Goal: Transaction & Acquisition: Purchase product/service

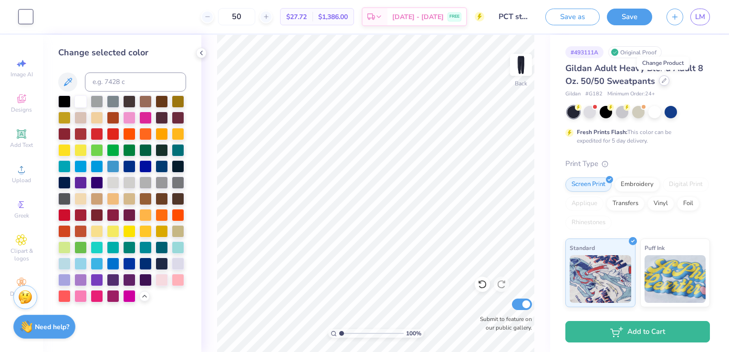
click at [668, 83] on div at bounding box center [664, 80] width 10 height 10
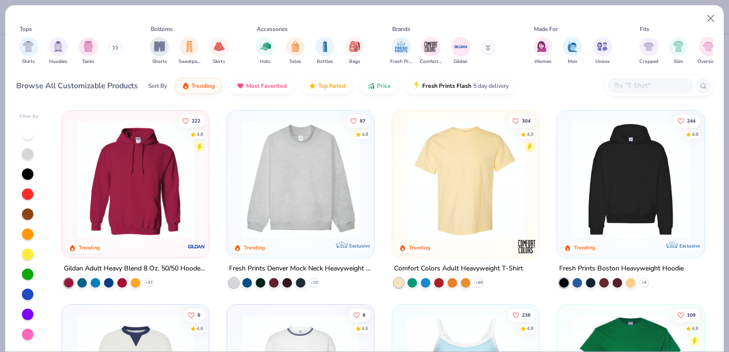
click at [183, 175] on img at bounding box center [136, 179] width 128 height 118
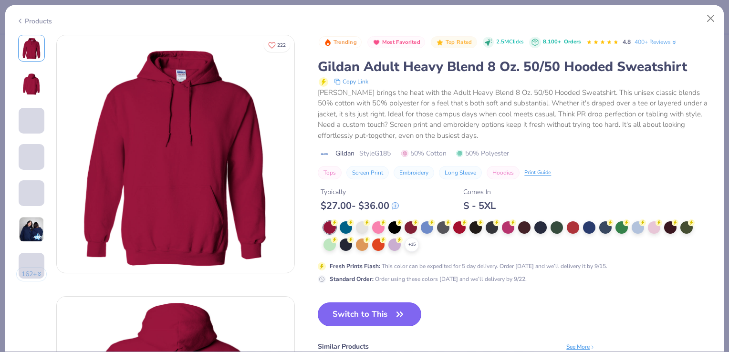
click at [360, 316] on button "Switch to This" at bounding box center [370, 314] width 104 height 24
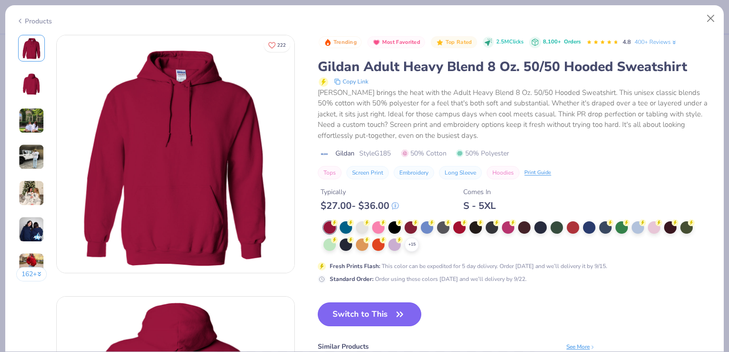
click at [404, 310] on icon "button" at bounding box center [399, 314] width 13 height 13
click at [387, 312] on button "Switch to This" at bounding box center [370, 314] width 104 height 24
click at [394, 316] on span "button" at bounding box center [399, 314] width 13 height 13
click at [394, 316] on icon "button" at bounding box center [399, 314] width 13 height 13
click at [394, 316] on span "button" at bounding box center [399, 314] width 13 height 13
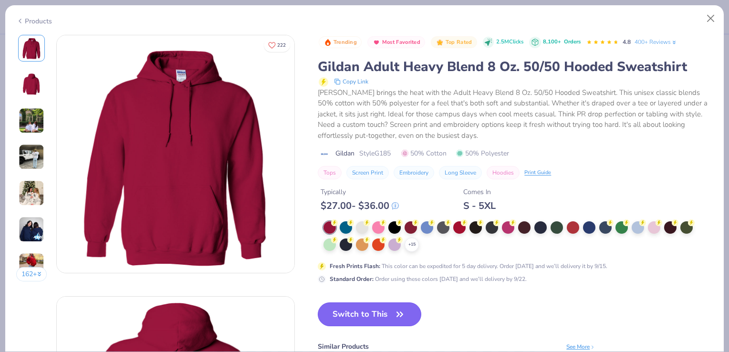
click at [394, 316] on span "button" at bounding box center [399, 314] width 13 height 13
click at [708, 22] on button "Close" at bounding box center [711, 19] width 18 height 18
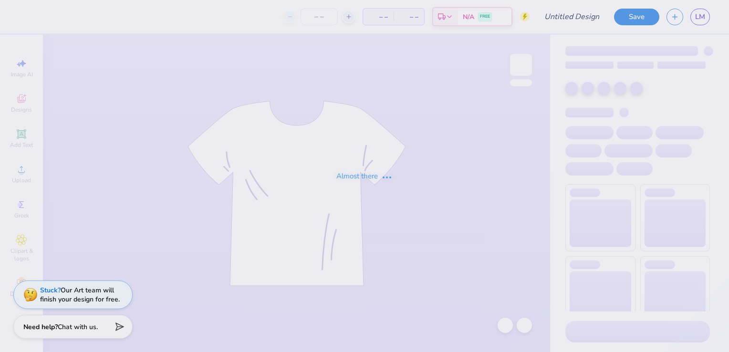
type input "PCT star hoodie"
type input "12"
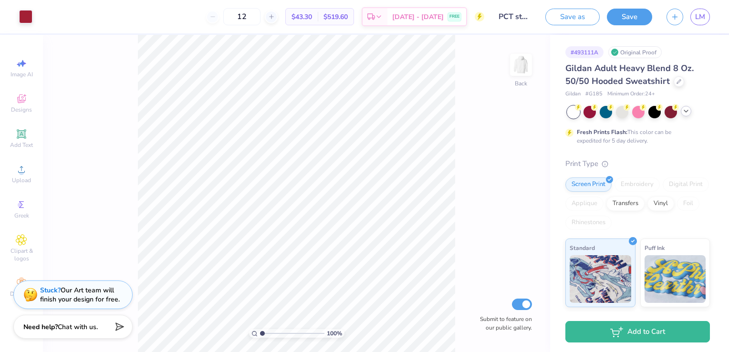
click at [687, 115] on div at bounding box center [686, 111] width 10 height 10
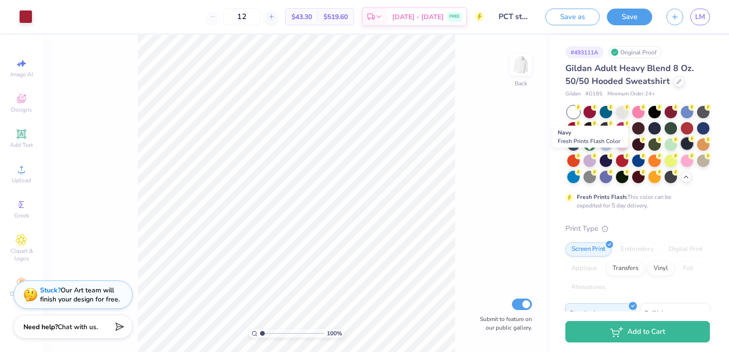
click at [681, 150] on div at bounding box center [687, 143] width 12 height 12
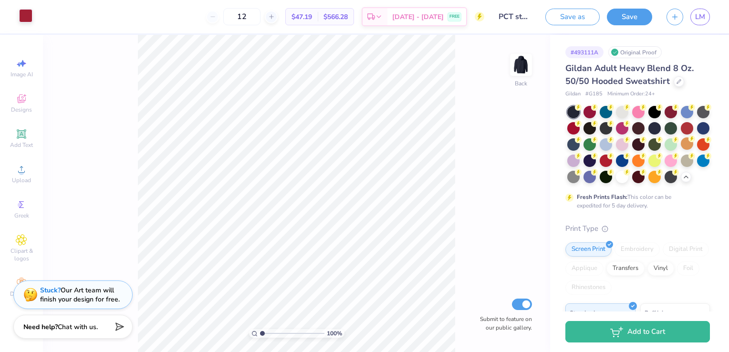
click at [31, 10] on div at bounding box center [25, 15] width 13 height 13
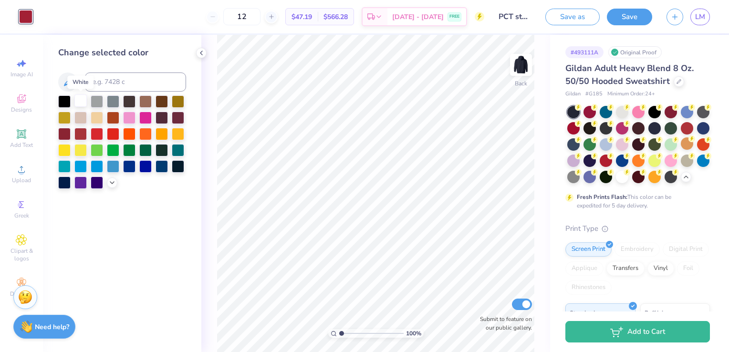
click at [84, 106] on div at bounding box center [80, 100] width 12 height 12
click at [111, 184] on icon at bounding box center [112, 182] width 8 height 8
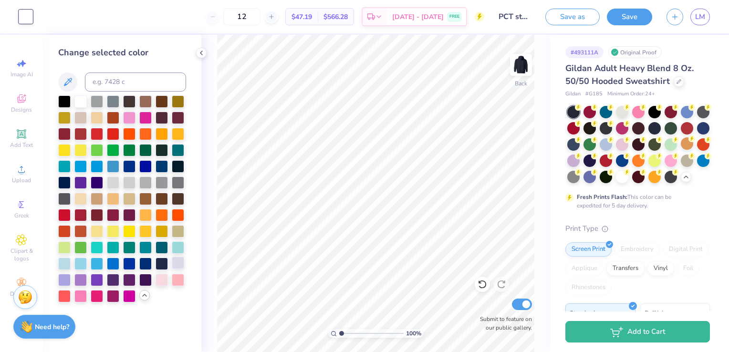
click at [182, 263] on div at bounding box center [178, 263] width 12 height 12
click at [626, 108] on circle at bounding box center [626, 106] width 7 height 7
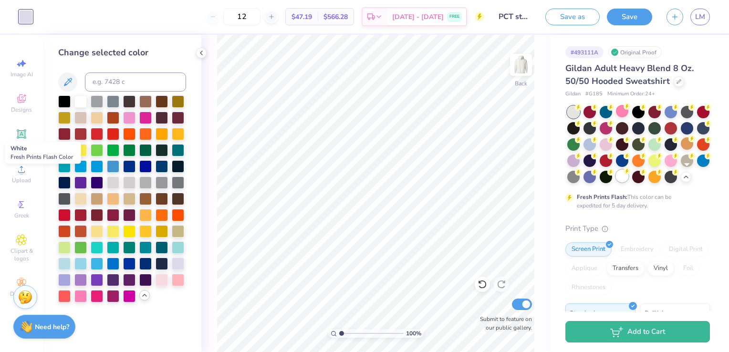
click at [630, 173] on circle at bounding box center [626, 171] width 7 height 7
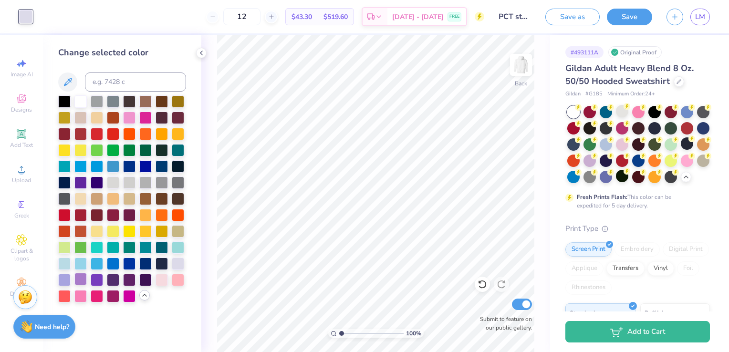
click at [74, 280] on div at bounding box center [80, 279] width 12 height 12
click at [115, 281] on div at bounding box center [113, 279] width 12 height 12
click at [75, 218] on div at bounding box center [80, 214] width 12 height 12
click at [59, 104] on div at bounding box center [64, 100] width 12 height 12
click at [661, 114] on div at bounding box center [654, 111] width 12 height 12
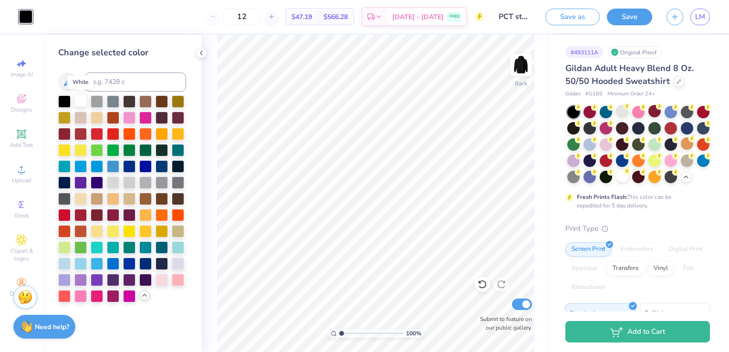
click at [82, 103] on div at bounding box center [80, 100] width 12 height 12
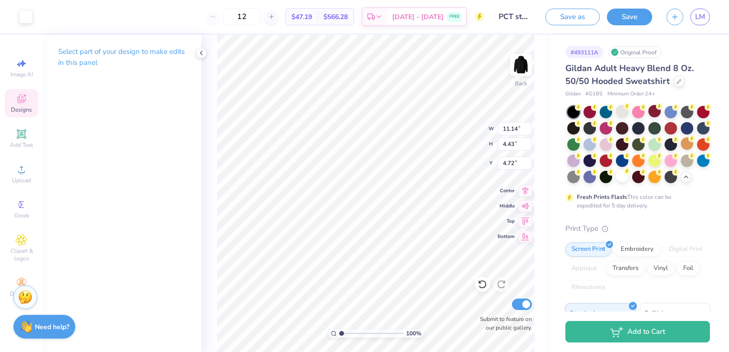
type input "11.14"
type input "4.43"
type input "4.76"
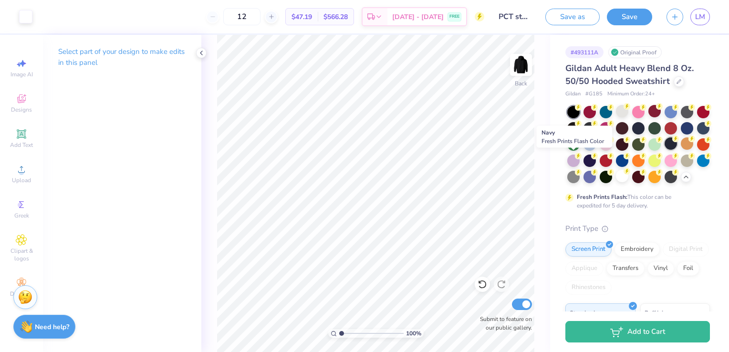
click at [664, 150] on div at bounding box center [670, 143] width 12 height 12
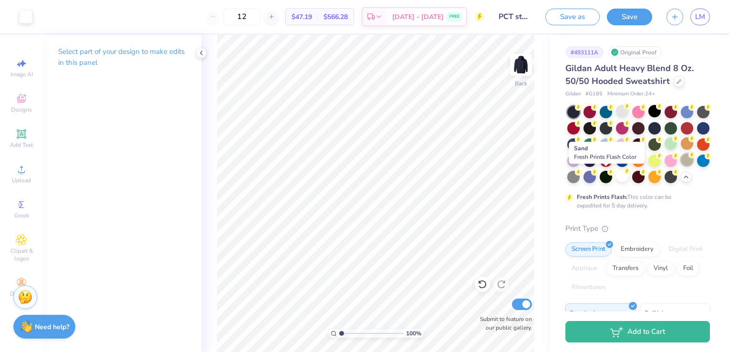
click at [681, 166] on div at bounding box center [687, 160] width 12 height 12
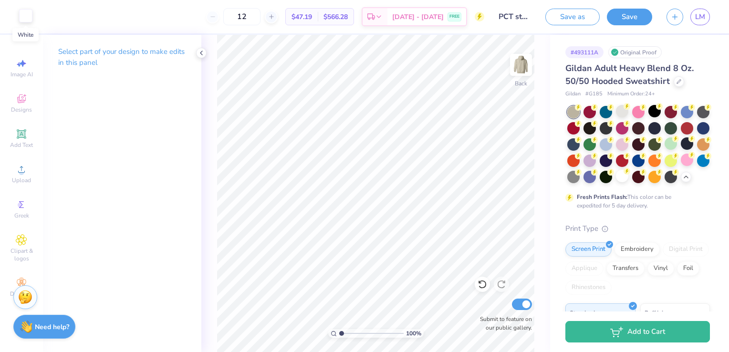
click at [25, 16] on div at bounding box center [25, 15] width 13 height 13
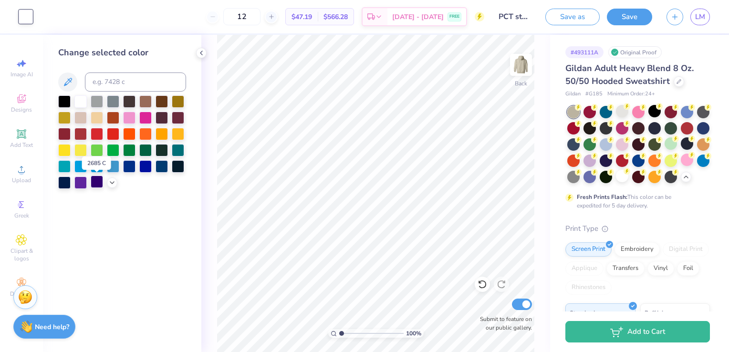
click at [102, 180] on div at bounding box center [97, 182] width 12 height 12
click at [60, 98] on div at bounding box center [64, 100] width 12 height 12
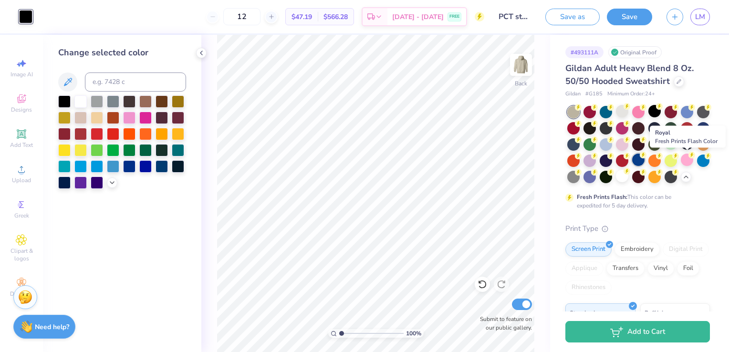
click at [644, 157] on div at bounding box center [638, 160] width 12 height 12
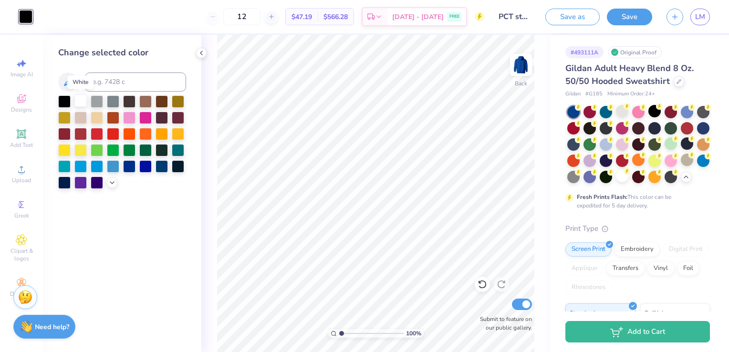
click at [75, 102] on div at bounding box center [80, 100] width 12 height 12
click at [113, 185] on icon at bounding box center [112, 182] width 8 height 8
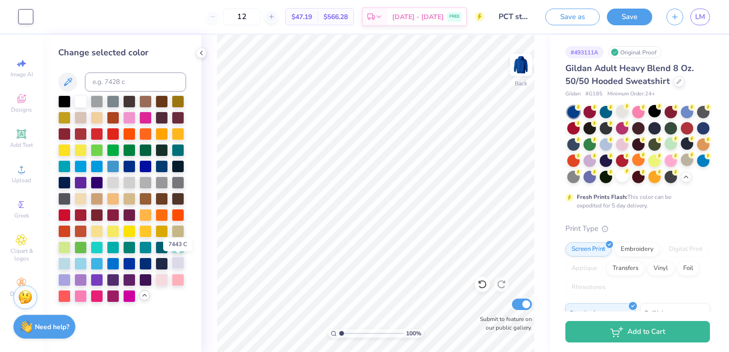
click at [180, 260] on div at bounding box center [178, 263] width 12 height 12
click at [84, 99] on div at bounding box center [80, 100] width 12 height 12
click at [161, 259] on div at bounding box center [161, 263] width 12 height 12
click at [78, 98] on div at bounding box center [80, 100] width 12 height 12
click at [657, 114] on div at bounding box center [654, 111] width 12 height 12
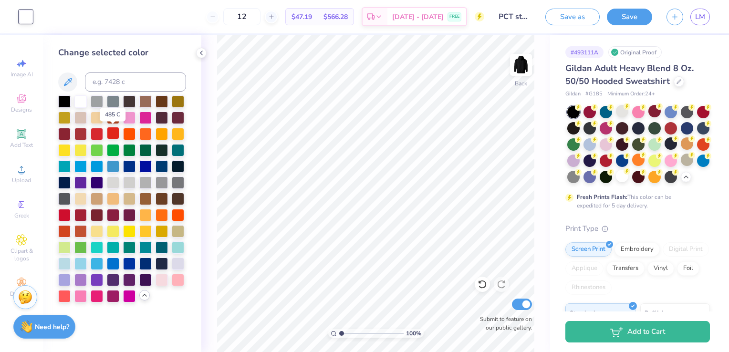
click at [110, 133] on div at bounding box center [113, 133] width 12 height 12
click at [65, 213] on div at bounding box center [64, 214] width 12 height 12
click at [77, 279] on div at bounding box center [80, 279] width 12 height 12
click at [59, 213] on div at bounding box center [64, 214] width 12 height 12
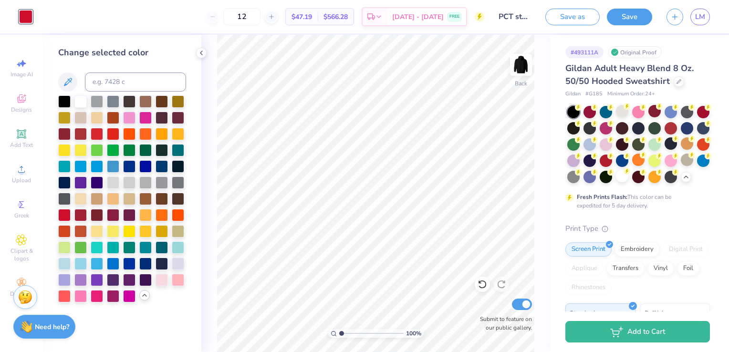
drag, startPoint x: 59, startPoint y: 213, endPoint x: 90, endPoint y: 207, distance: 31.5
click at [90, 207] on div at bounding box center [122, 198] width 128 height 207
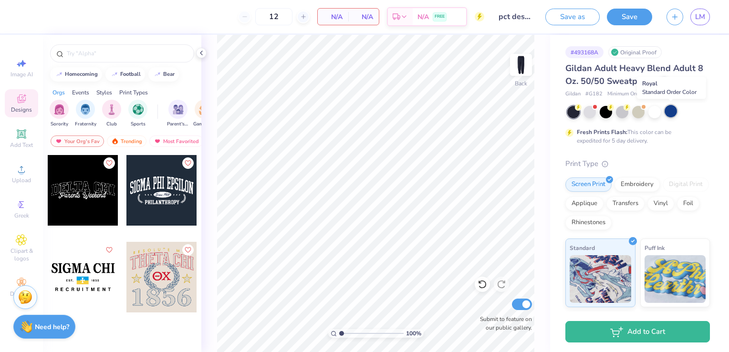
click at [668, 113] on div at bounding box center [670, 111] width 12 height 12
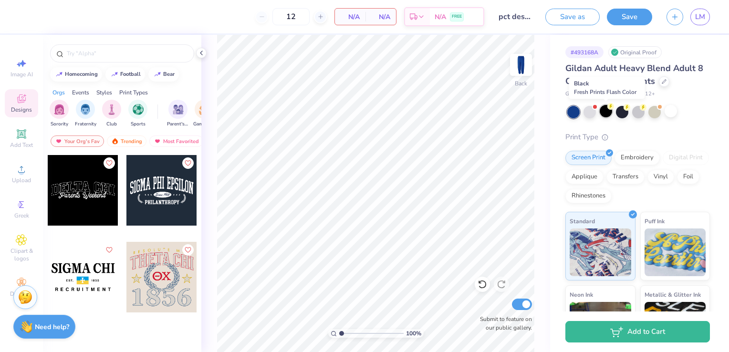
click at [604, 114] on div at bounding box center [606, 111] width 12 height 12
